Goal: Task Accomplishment & Management: Manage account settings

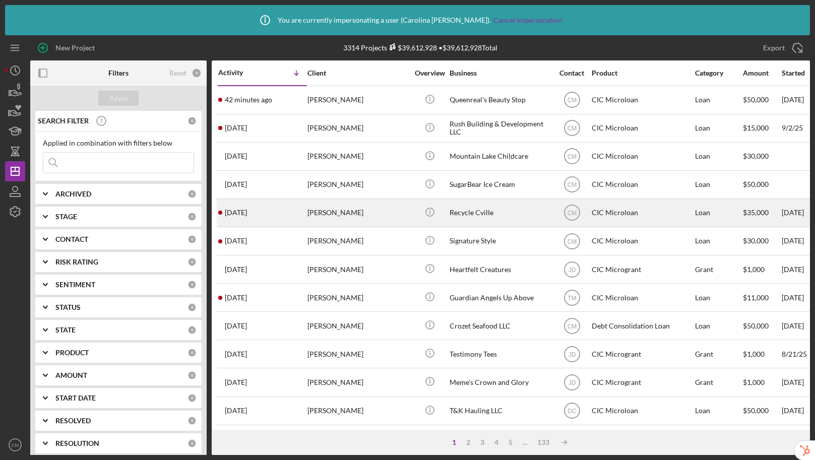
click at [619, 217] on div "CIC Microloan" at bounding box center [641, 213] width 101 height 27
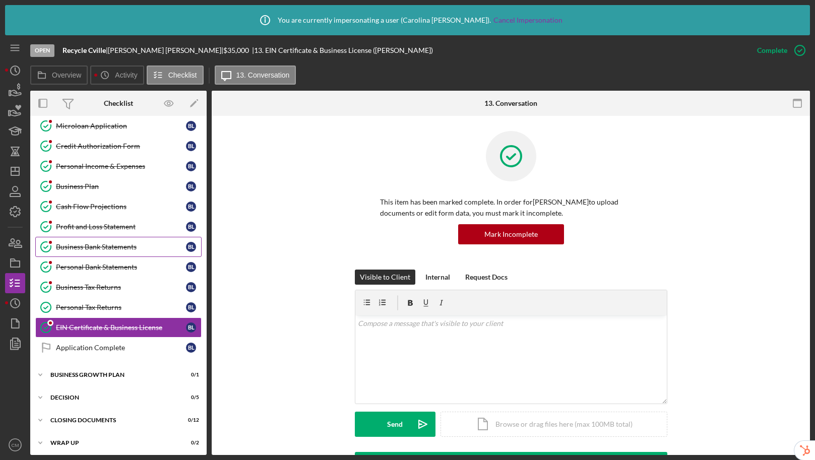
scroll to position [70, 0]
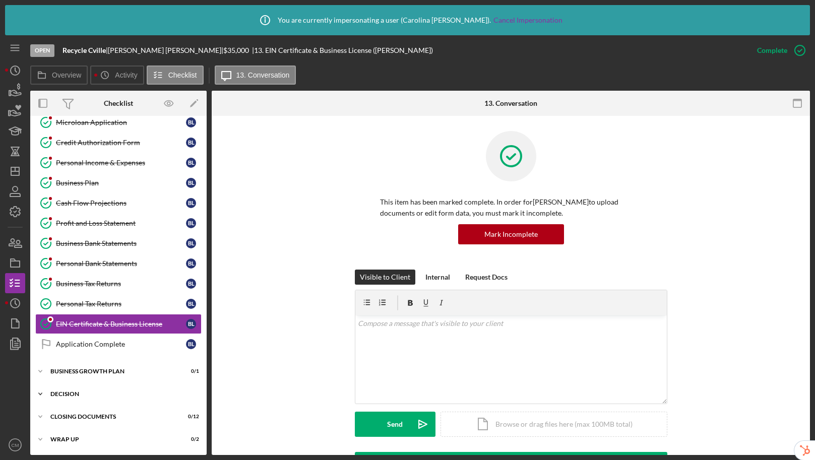
click at [96, 399] on div "Icon/Expander Decision 0 / 5" at bounding box center [118, 394] width 176 height 20
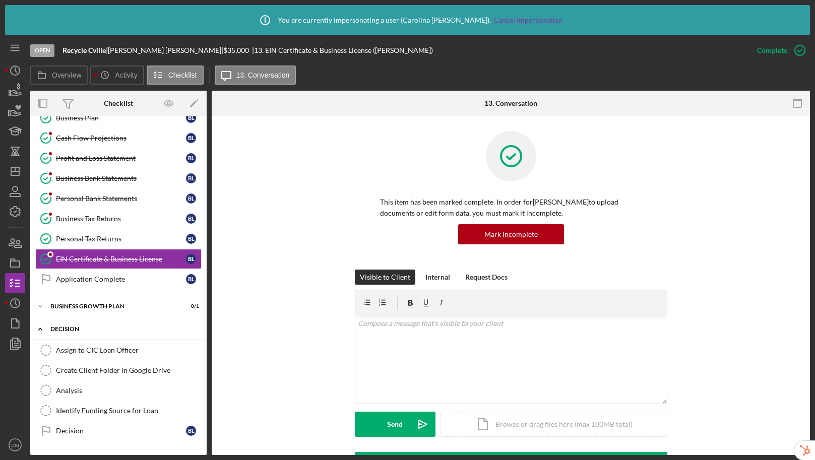
scroll to position [176, 0]
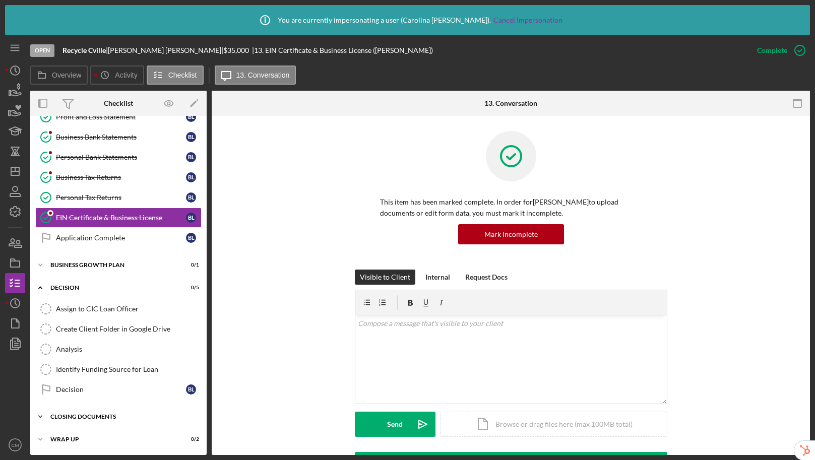
click at [98, 416] on div "CLOSING DOCUMENTS" at bounding box center [122, 417] width 144 height 6
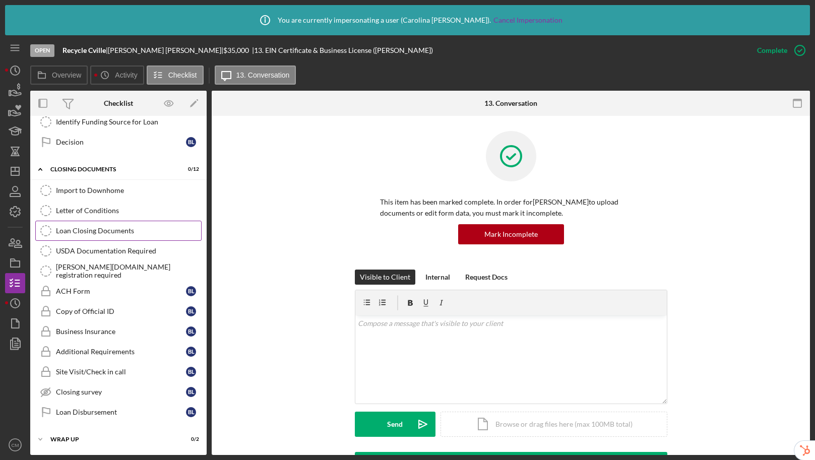
click at [92, 231] on div "Loan Closing Documents" at bounding box center [128, 231] width 145 height 8
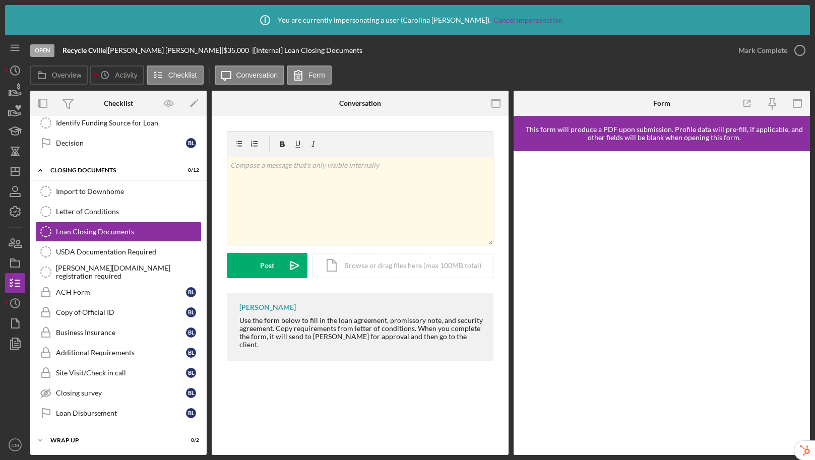
scroll to position [423, 0]
click at [194, 103] on polygon "button" at bounding box center [193, 104] width 7 height 7
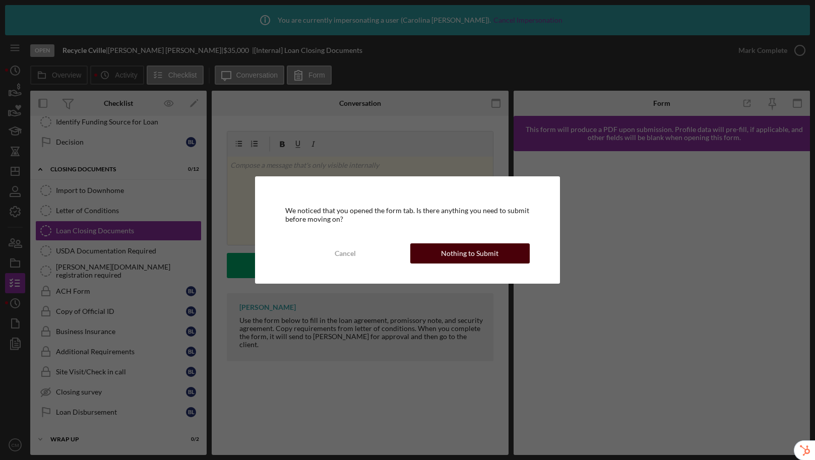
click at [467, 253] on div "Nothing to Submit" at bounding box center [469, 253] width 57 height 20
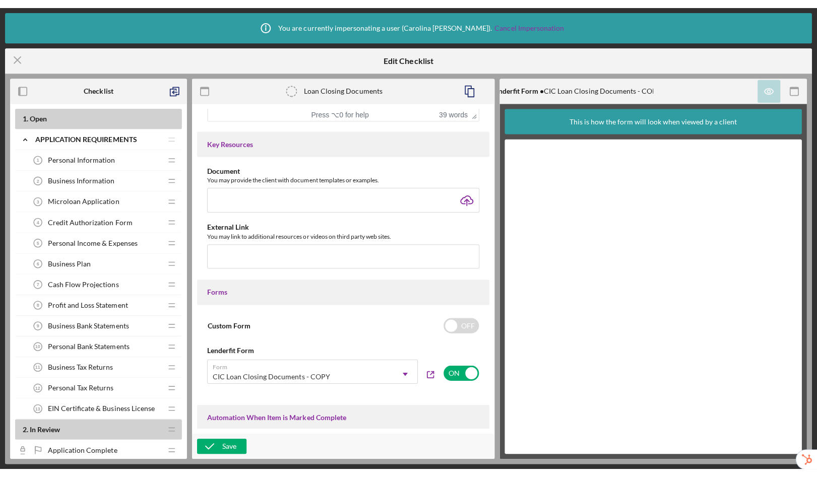
scroll to position [325, 0]
